Goal: Transaction & Acquisition: Purchase product/service

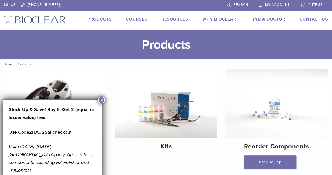
click at [309, 4] on span "5 items" at bounding box center [316, 5] width 14 height 4
click at [306, 5] on link "5 items" at bounding box center [312, 4] width 23 height 8
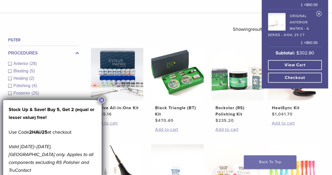
scroll to position [158, 0]
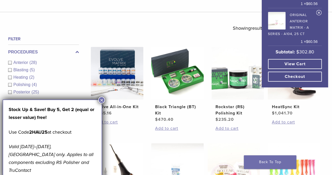
click at [283, 61] on link "View cart" at bounding box center [295, 64] width 54 height 10
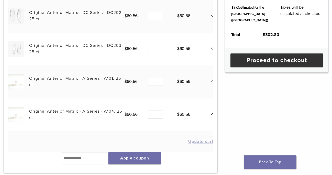
scroll to position [145, 0]
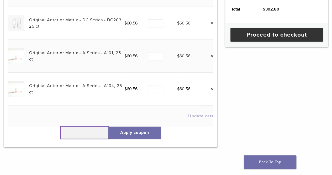
click at [67, 132] on input "text" at bounding box center [85, 132] width 48 height 12
type input "******"
click at [133, 132] on button "Apply coupon" at bounding box center [135, 132] width 53 height 12
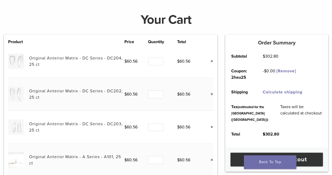
scroll to position [46, 0]
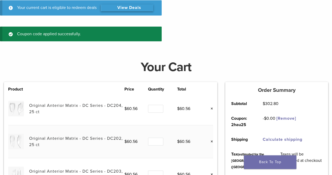
click at [125, 5] on link "View Deals" at bounding box center [127, 7] width 53 height 7
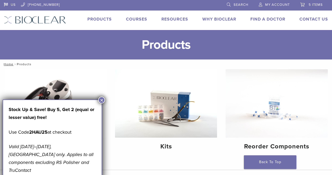
click at [307, 3] on link "5 items" at bounding box center [312, 4] width 23 height 8
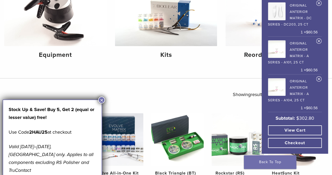
scroll to position [105, 0]
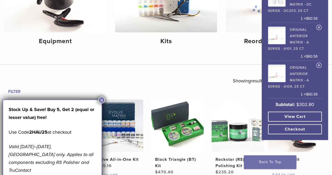
click at [301, 42] on link "Original Anterior Matrix - A Series - A101, 25 ct" at bounding box center [293, 38] width 50 height 27
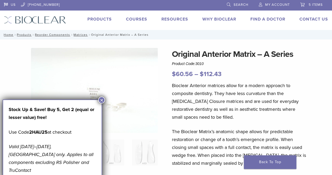
click at [315, 3] on span "5 items" at bounding box center [316, 5] width 14 height 4
click at [317, 5] on span "5 items" at bounding box center [316, 5] width 14 height 4
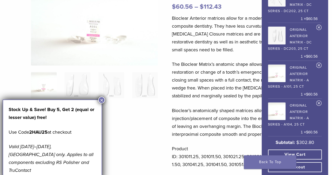
scroll to position [79, 0]
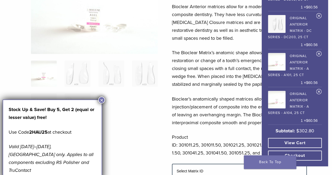
click at [305, 141] on link "View cart" at bounding box center [295, 143] width 54 height 10
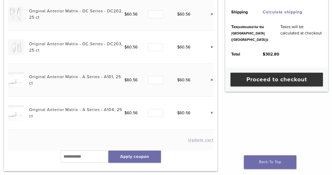
scroll to position [158, 0]
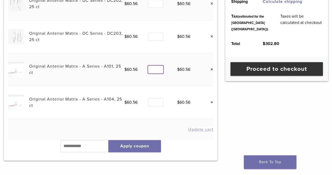
type input "*"
click at [159, 68] on input "*" at bounding box center [155, 69] width 15 height 8
click at [106, 64] on link "Original Anterior Matrix - A Series - A101, 25 ct" at bounding box center [75, 70] width 92 height 12
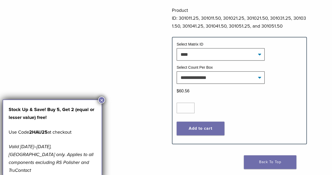
scroll to position [210, 0]
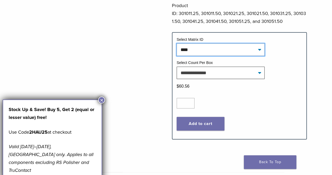
click at [228, 49] on select "**********" at bounding box center [221, 49] width 88 height 12
click at [177, 43] on select "**********" at bounding box center [221, 49] width 88 height 12
select select "****"
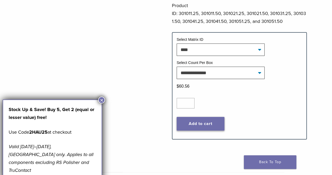
click at [211, 121] on button "Add to cart" at bounding box center [201, 124] width 48 height 14
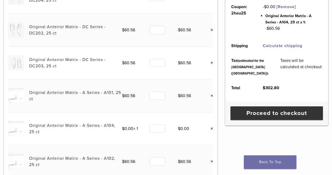
scroll to position [131, 0]
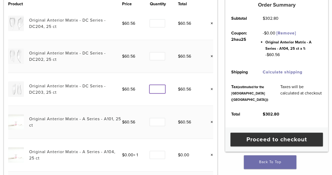
type input "*"
click at [161, 88] on input "*" at bounding box center [157, 89] width 15 height 8
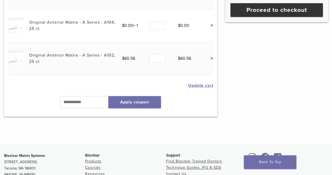
scroll to position [263, 0]
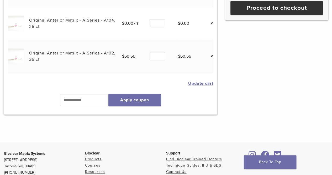
click at [194, 83] on button "Update cart" at bounding box center [200, 83] width 25 height 4
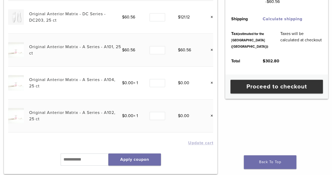
scroll to position [177, 0]
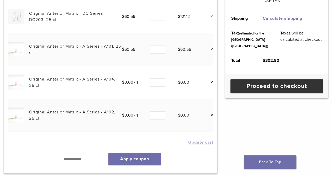
click at [109, 109] on link "Original Anterior Matrix - A Series - A102, 25 ct" at bounding box center [72, 115] width 86 height 12
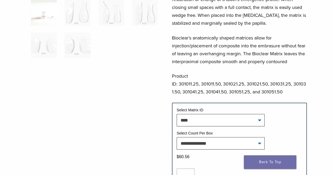
scroll to position [158, 0]
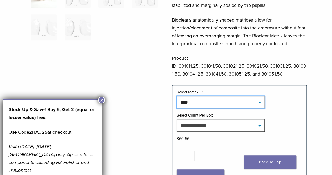
click at [259, 101] on select "**********" at bounding box center [221, 102] width 88 height 12
click at [177, 96] on select "**********" at bounding box center [221, 102] width 88 height 12
select select "****"
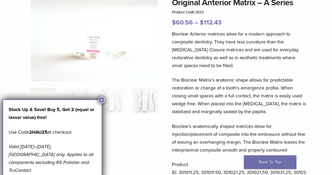
scroll to position [53, 0]
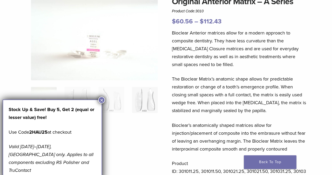
click at [152, 94] on img at bounding box center [145, 100] width 26 height 26
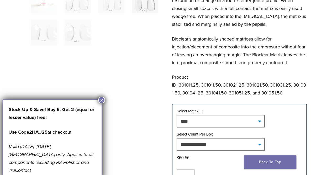
scroll to position [184, 0]
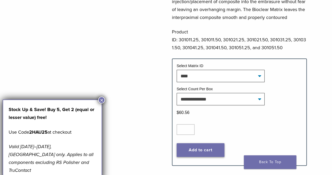
click at [208, 149] on button "Add to cart" at bounding box center [201, 150] width 48 height 14
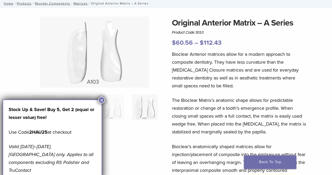
scroll to position [0, 0]
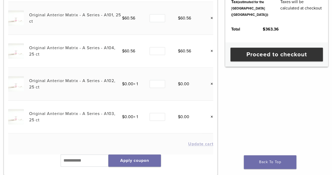
scroll to position [210, 0]
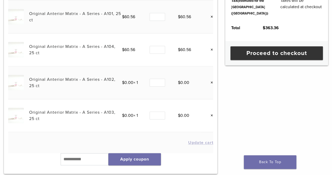
click at [212, 114] on link "×" at bounding box center [210, 115] width 7 height 7
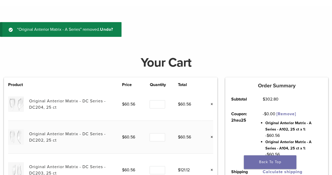
scroll to position [0, 0]
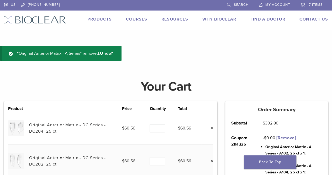
click at [237, 4] on span "Search" at bounding box center [241, 5] width 15 height 4
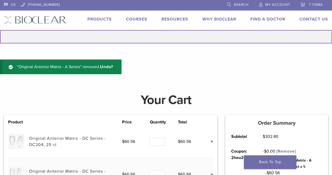
click at [159, 34] on input "Search for:" at bounding box center [166, 36] width 332 height 13
type input "**********"
click at [0, 30] on button "Search" at bounding box center [0, 30] width 0 height 0
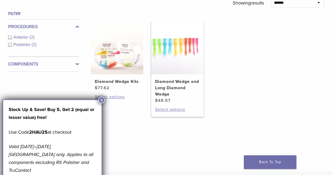
scroll to position [79, 0]
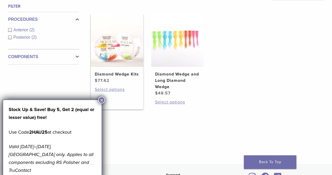
click at [121, 77] on h2 "Diamond Wedge Kits" at bounding box center [117, 74] width 45 height 6
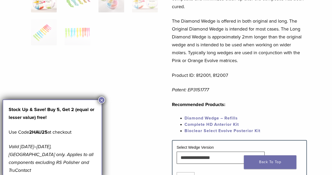
scroll to position [210, 0]
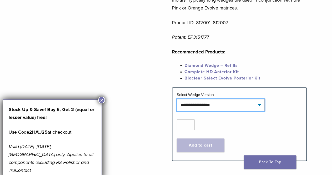
click at [238, 105] on select "**********" at bounding box center [221, 105] width 88 height 12
click at [177, 99] on select "**********" at bounding box center [221, 105] width 88 height 12
select select "**********"
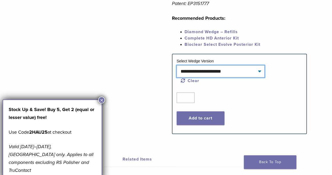
scroll to position [263, 0]
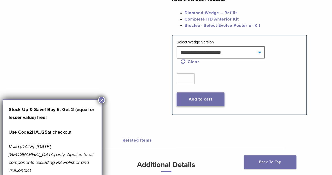
click at [207, 99] on button "Add to cart" at bounding box center [201, 99] width 48 height 14
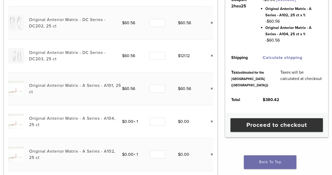
scroll to position [131, 0]
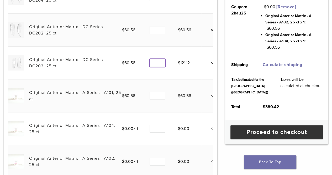
type input "*"
click at [161, 63] on input "*" at bounding box center [157, 63] width 15 height 8
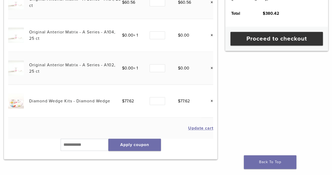
scroll to position [236, 0]
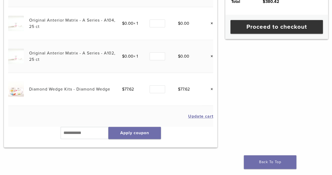
click at [195, 114] on button "Update cart" at bounding box center [200, 116] width 25 height 4
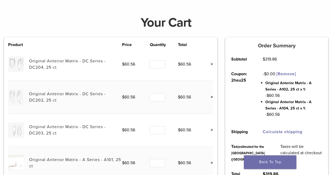
scroll to position [72, 0]
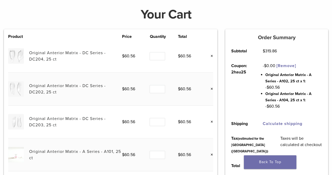
click at [283, 75] on span "Original Anterior Matrix - A Series - A102, 25 ct x 1:" at bounding box center [289, 78] width 46 height 11
click at [199, 39] on th "Total" at bounding box center [189, 36] width 23 height 6
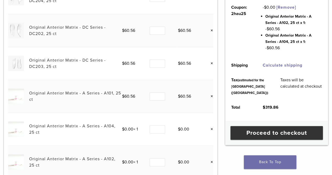
scroll to position [131, 0]
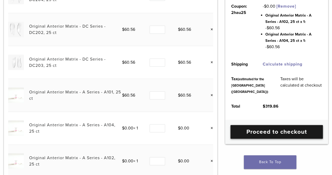
click at [272, 138] on link "Proceed to checkout" at bounding box center [277, 132] width 92 height 14
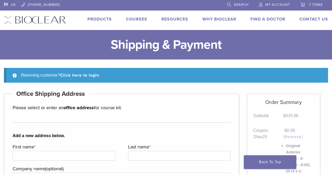
scroll to position [26, 0]
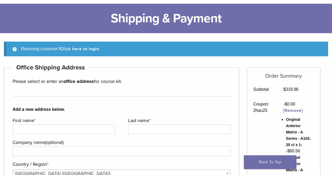
click at [77, 81] on strong "office address" at bounding box center [79, 81] width 30 height 6
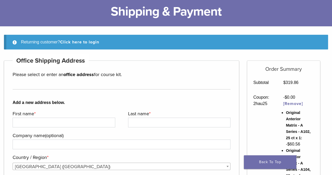
scroll to position [0, 0]
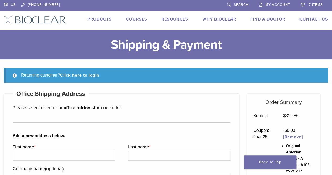
click at [272, 4] on span "My Account" at bounding box center [278, 5] width 25 height 4
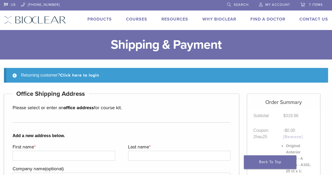
click at [94, 74] on link "Click here to login" at bounding box center [79, 75] width 39 height 5
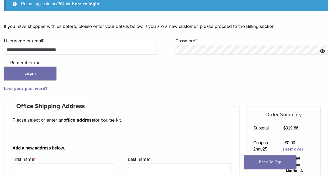
scroll to position [80, 0]
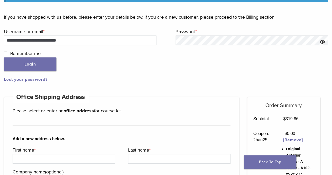
click at [27, 55] on span "Remember me" at bounding box center [25, 53] width 30 height 6
click at [41, 67] on button "Login" at bounding box center [30, 64] width 53 height 14
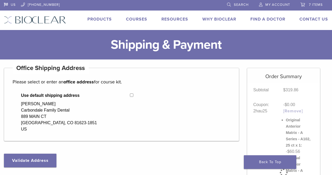
select select "**"
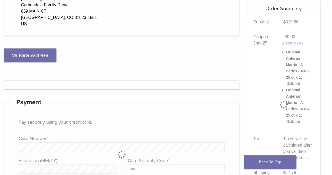
scroll to position [105, 0]
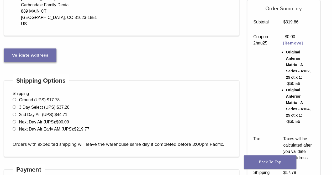
click at [34, 52] on button "Validate Address" at bounding box center [30, 55] width 53 height 14
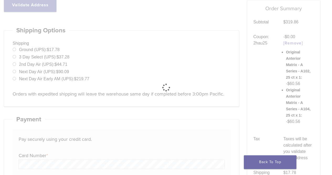
scroll to position [158, 0]
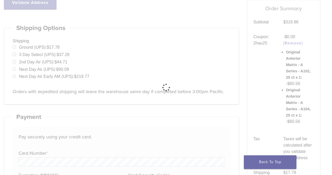
select select "**"
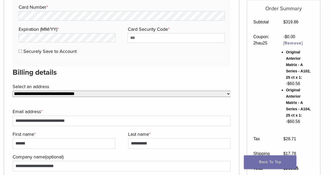
scroll to position [263, 0]
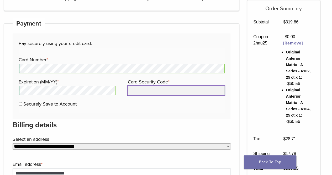
click at [152, 91] on input "Card Security Code *" at bounding box center [176, 90] width 97 height 9
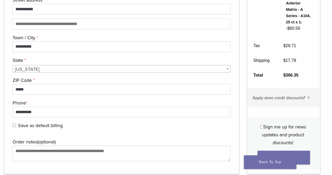
scroll to position [526, 0]
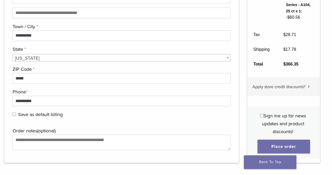
type input "***"
click at [284, 84] on span "Apply store credit discounts?" at bounding box center [279, 86] width 53 height 5
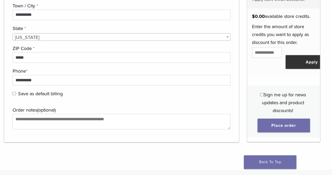
scroll to position [578, 0]
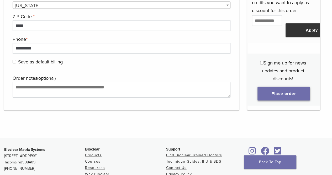
click at [272, 90] on button "Place order" at bounding box center [284, 94] width 53 height 14
